Goal: Task Accomplishment & Management: Use online tool/utility

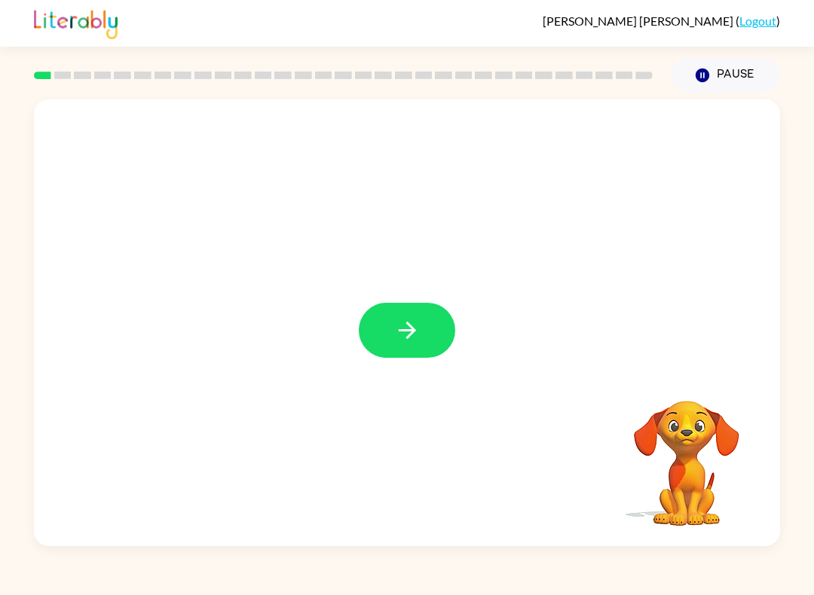
click at [421, 332] on button "button" at bounding box center [407, 330] width 96 height 55
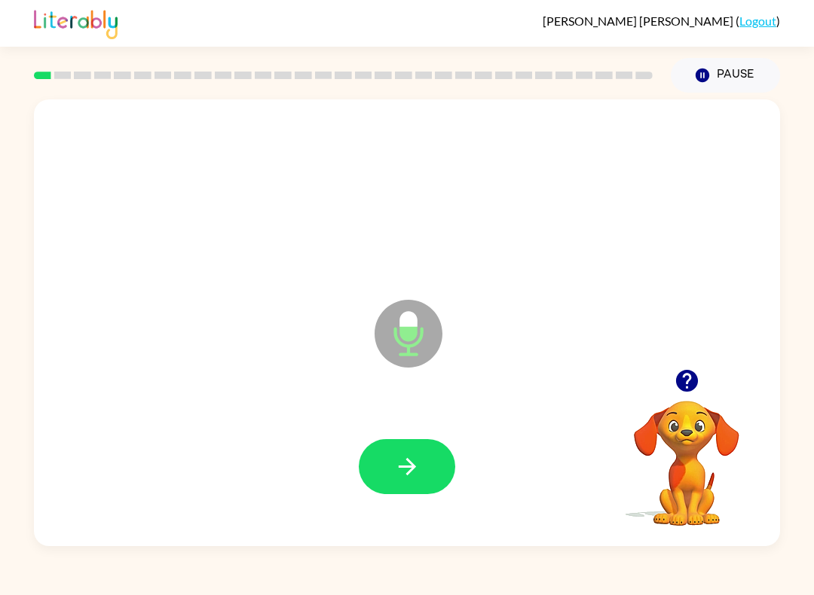
click at [419, 478] on icon "button" at bounding box center [407, 467] width 26 height 26
click at [417, 475] on icon "button" at bounding box center [407, 467] width 26 height 26
click at [429, 472] on button "button" at bounding box center [407, 466] width 96 height 55
click at [433, 469] on button "button" at bounding box center [407, 466] width 96 height 55
click at [428, 470] on button "button" at bounding box center [407, 466] width 96 height 55
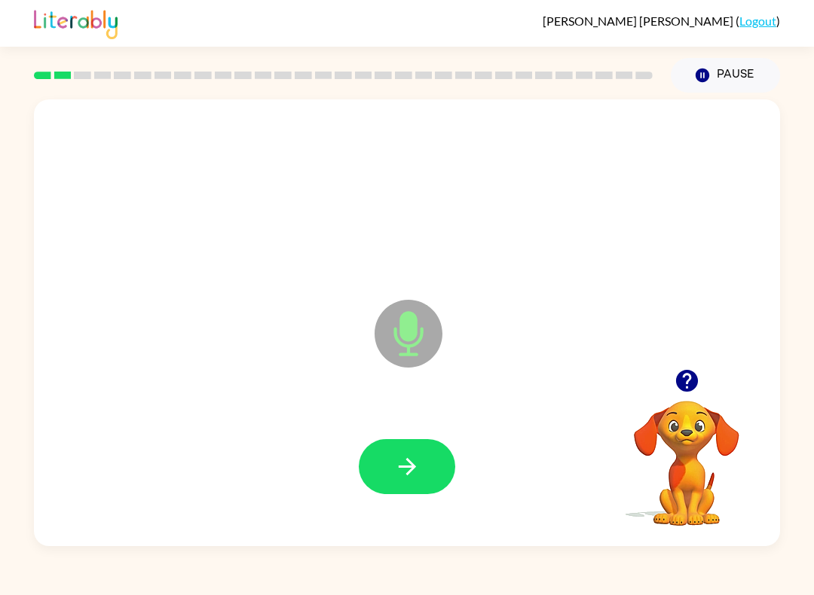
click at [424, 476] on button "button" at bounding box center [407, 466] width 96 height 55
click at [421, 481] on button "button" at bounding box center [407, 466] width 96 height 55
click at [420, 472] on button "button" at bounding box center [407, 466] width 96 height 55
click at [421, 474] on button "button" at bounding box center [407, 466] width 96 height 55
click at [442, 466] on button "button" at bounding box center [407, 466] width 96 height 55
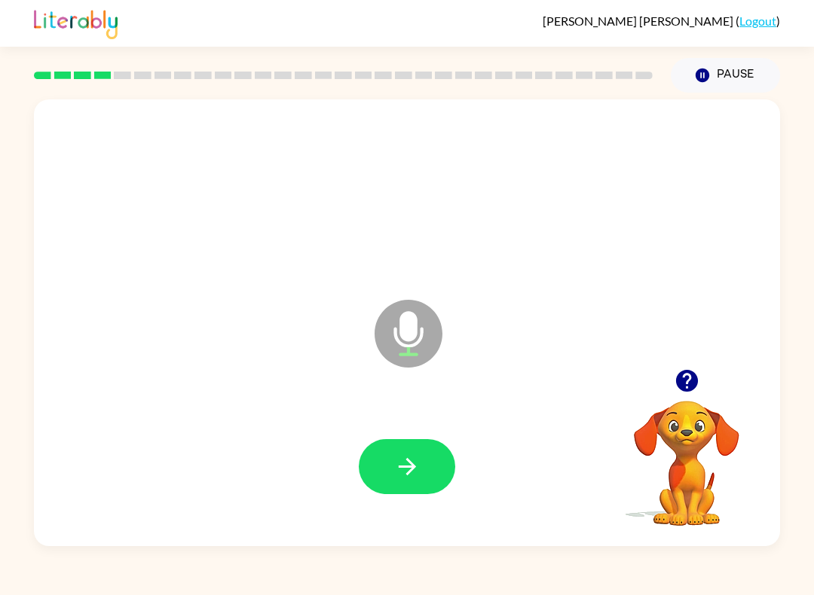
click at [431, 472] on button "button" at bounding box center [407, 466] width 96 height 55
click at [430, 469] on button "button" at bounding box center [407, 466] width 96 height 55
click at [424, 475] on button "button" at bounding box center [407, 466] width 96 height 55
click at [673, 428] on video "Your browser must support playing .mp4 files to use Literably. Please try using…" at bounding box center [686, 452] width 151 height 151
click at [679, 387] on icon "button" at bounding box center [686, 381] width 22 height 22
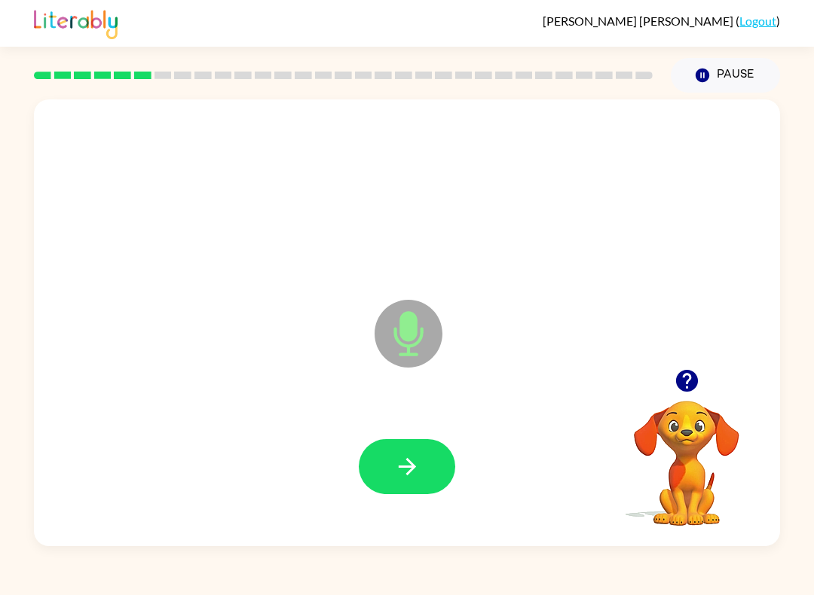
click at [410, 462] on icon "button" at bounding box center [406, 466] width 17 height 17
click at [417, 469] on icon "button" at bounding box center [407, 467] width 26 height 26
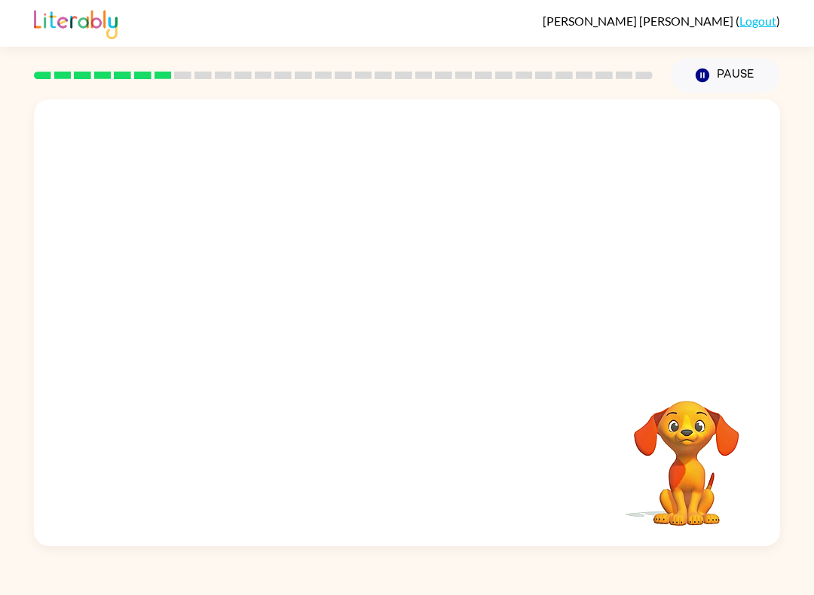
click at [799, 467] on div "Your browser must support playing .mp4 files to use Literably. Please try using…" at bounding box center [407, 320] width 814 height 454
click at [67, 387] on div "Your browser must support playing .mp4 files to use Literably. Please try using…" at bounding box center [407, 322] width 746 height 447
click at [133, 366] on div at bounding box center [407, 234] width 746 height 270
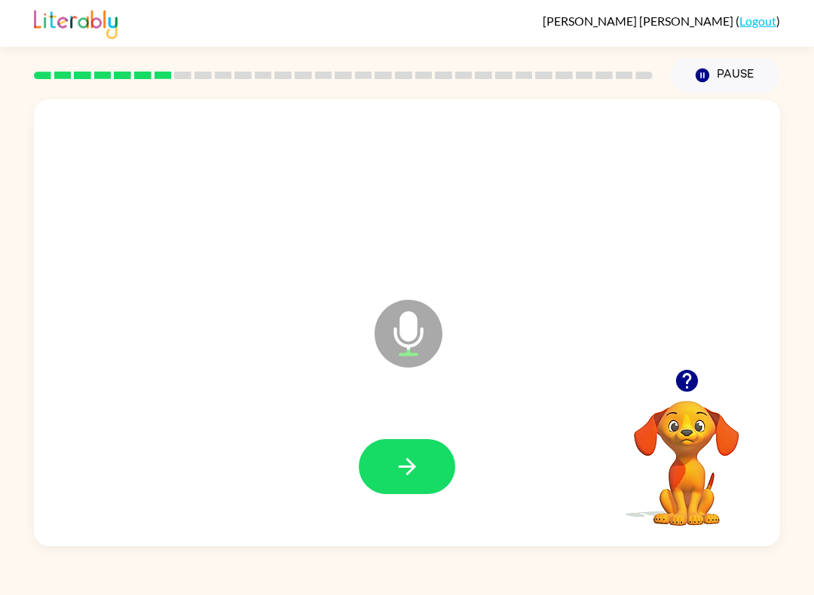
click at [696, 386] on icon "button" at bounding box center [686, 381] width 22 height 22
click at [425, 467] on button "button" at bounding box center [407, 466] width 96 height 55
click at [695, 374] on icon "button" at bounding box center [686, 381] width 26 height 26
click at [671, 377] on button "button" at bounding box center [686, 381] width 38 height 38
click at [423, 475] on button "button" at bounding box center [407, 466] width 96 height 55
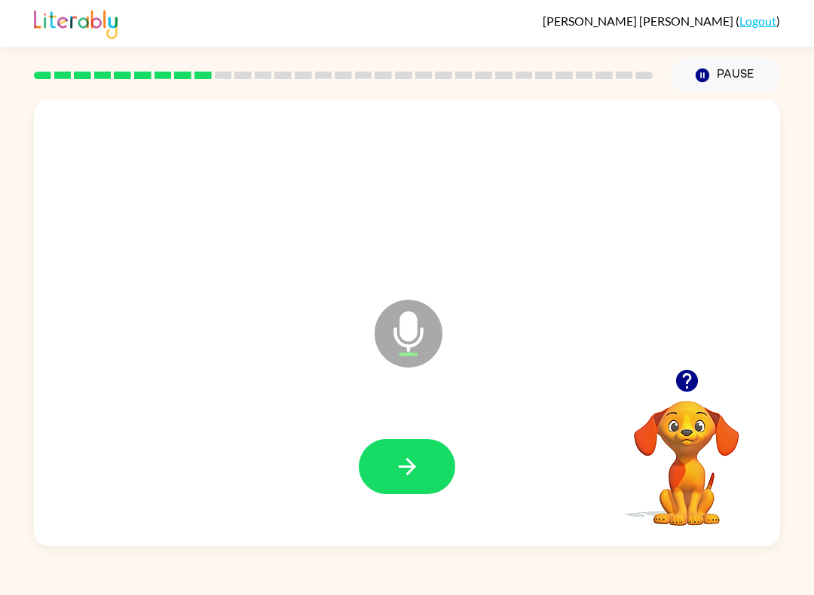
click at [686, 386] on icon "button" at bounding box center [686, 381] width 22 height 22
click at [429, 473] on button "button" at bounding box center [407, 466] width 96 height 55
click at [424, 470] on button "button" at bounding box center [407, 466] width 96 height 55
click at [428, 479] on button "button" at bounding box center [407, 466] width 96 height 55
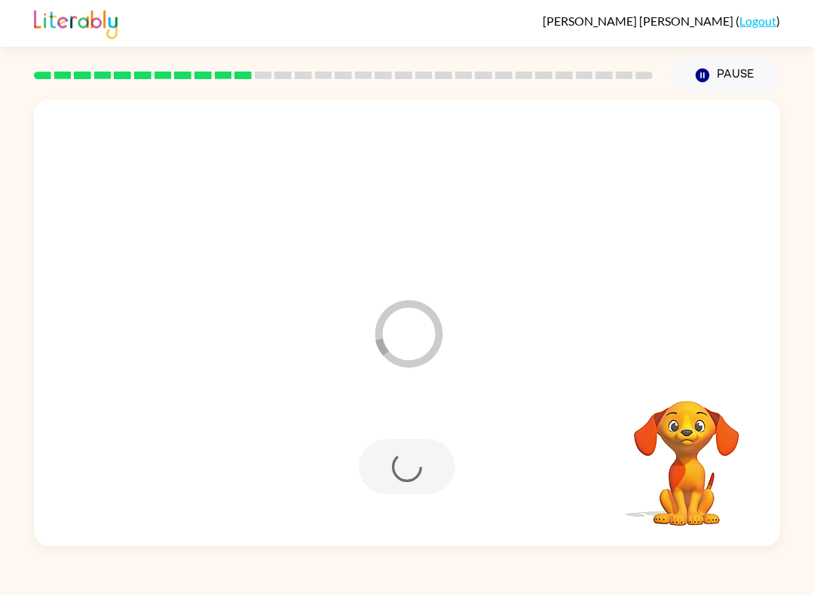
click at [699, 371] on div "Loader Your response is being sent to our graders" at bounding box center [407, 322] width 746 height 447
click at [444, 484] on button "button" at bounding box center [407, 466] width 96 height 55
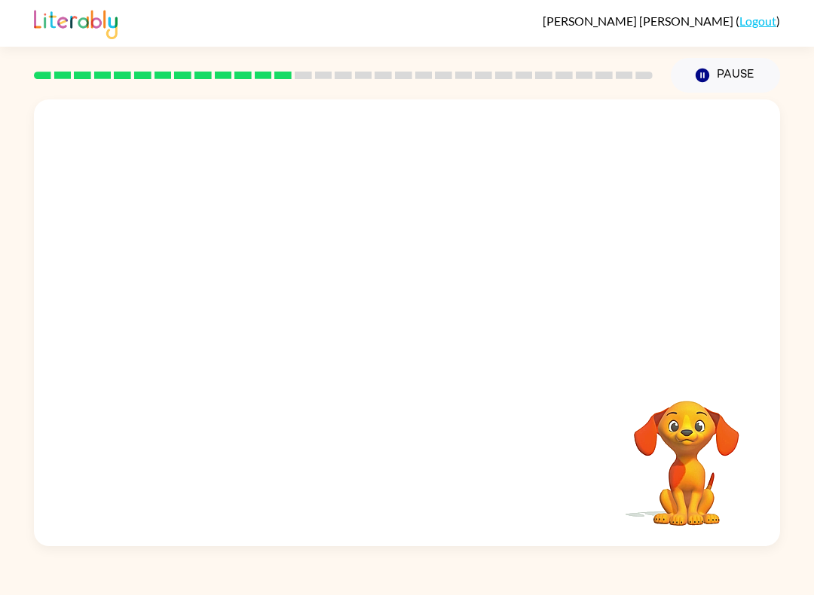
click at [719, 81] on button "Pause Pause" at bounding box center [724, 75] width 109 height 35
